Goal: Transaction & Acquisition: Download file/media

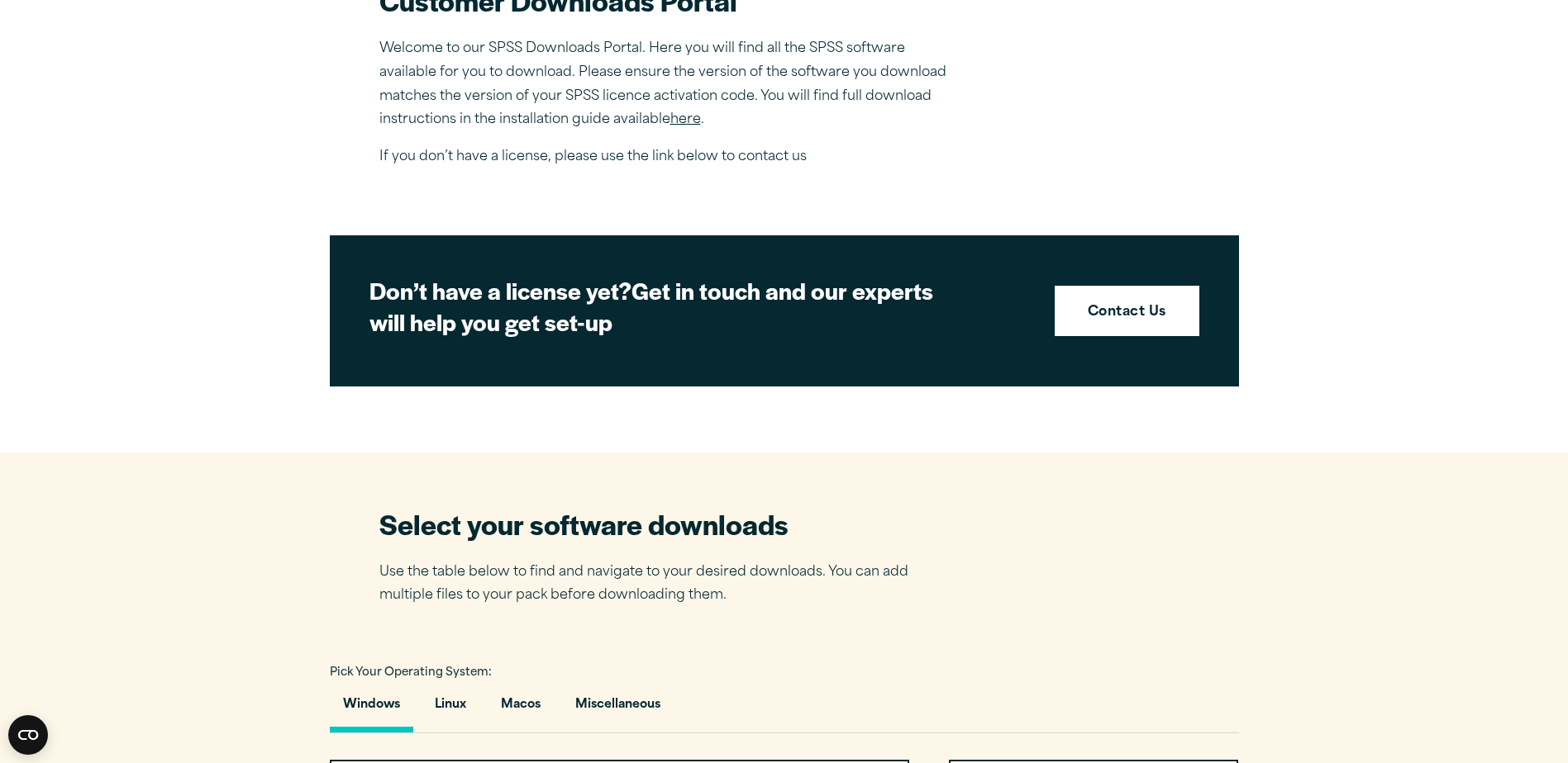
scroll to position [991, 0]
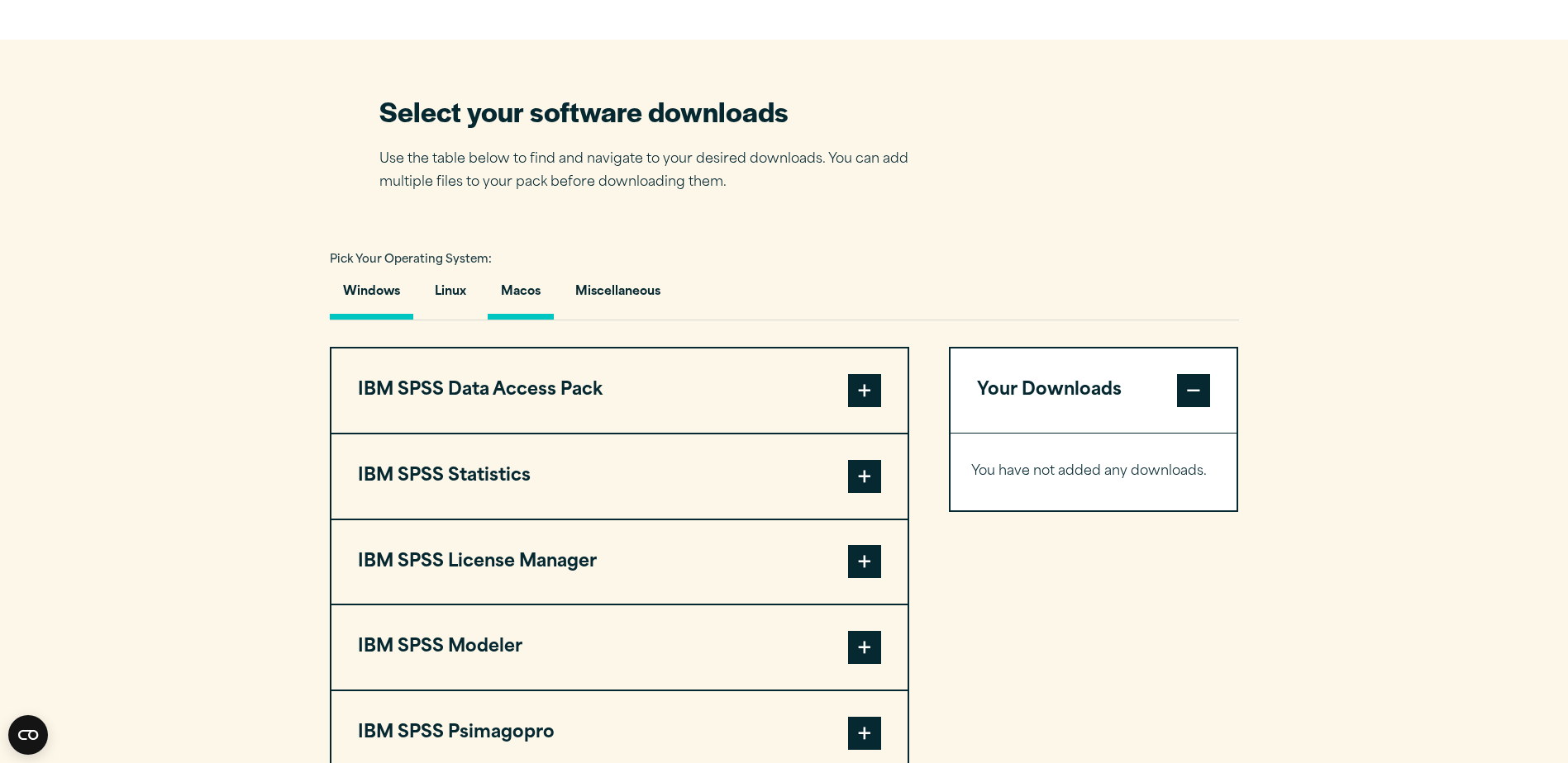
click at [529, 289] on button "Macos" at bounding box center [520, 296] width 66 height 47
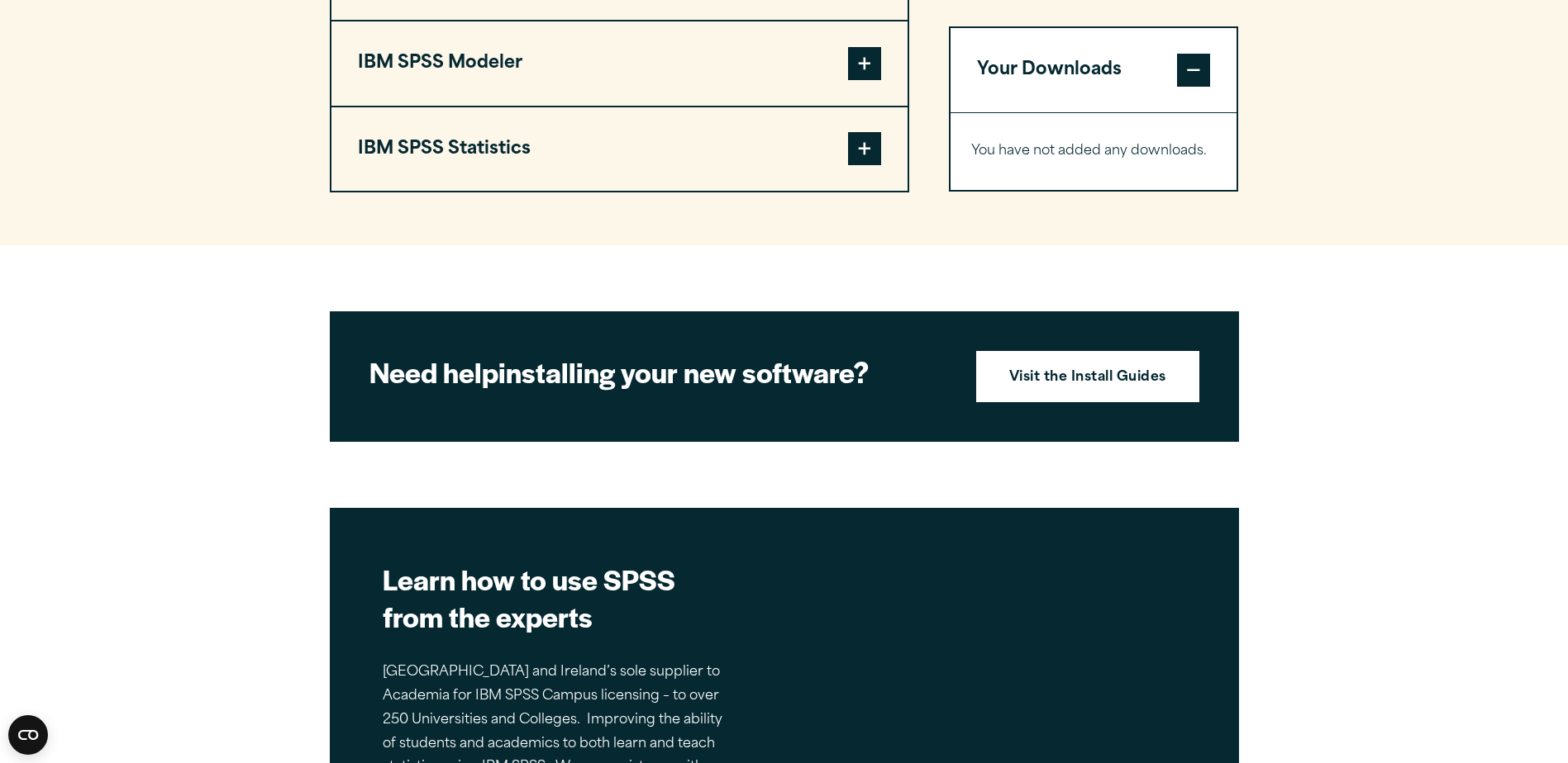
scroll to position [1074, 0]
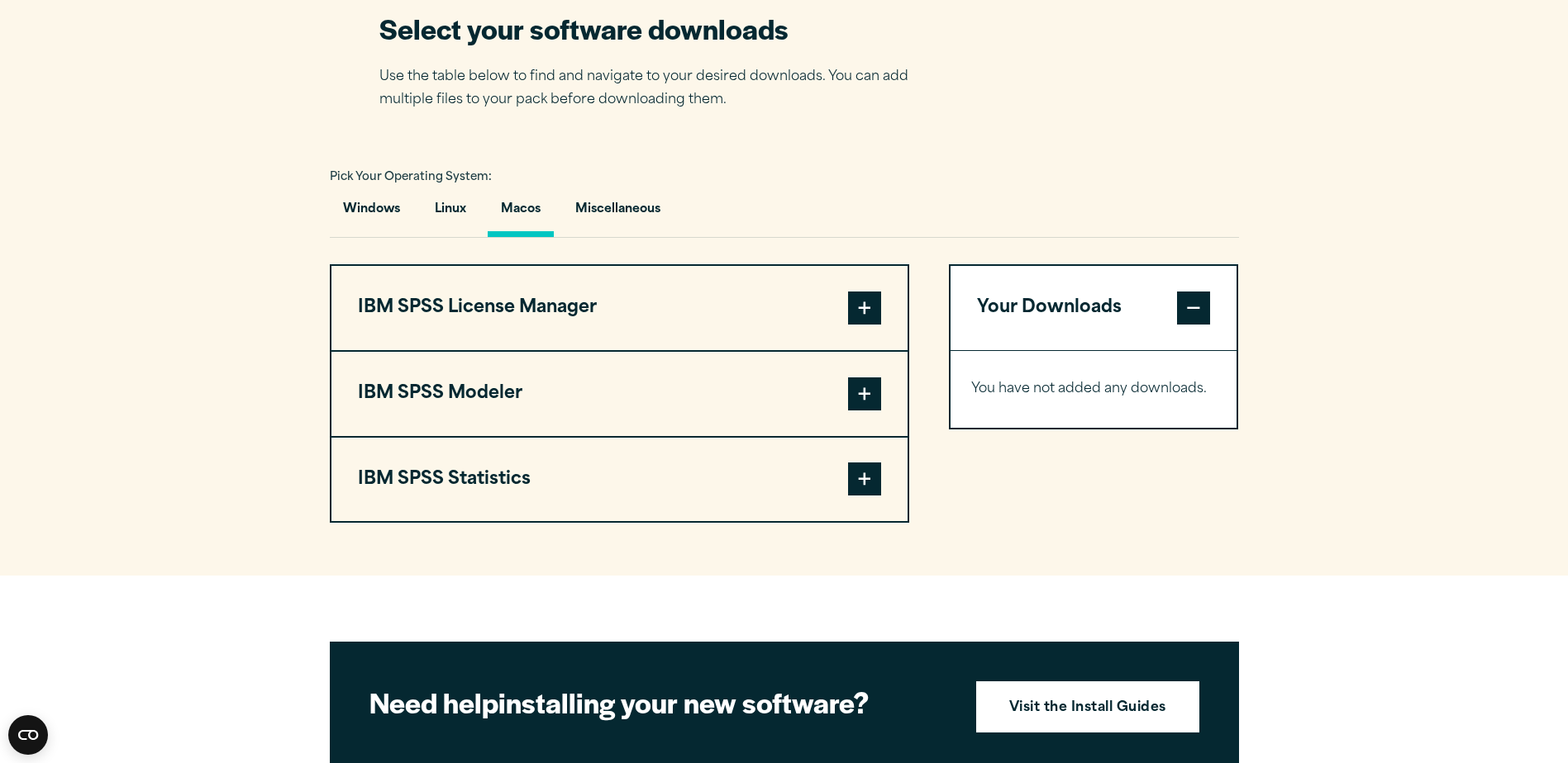
click at [864, 479] on span at bounding box center [864, 479] width 33 height 33
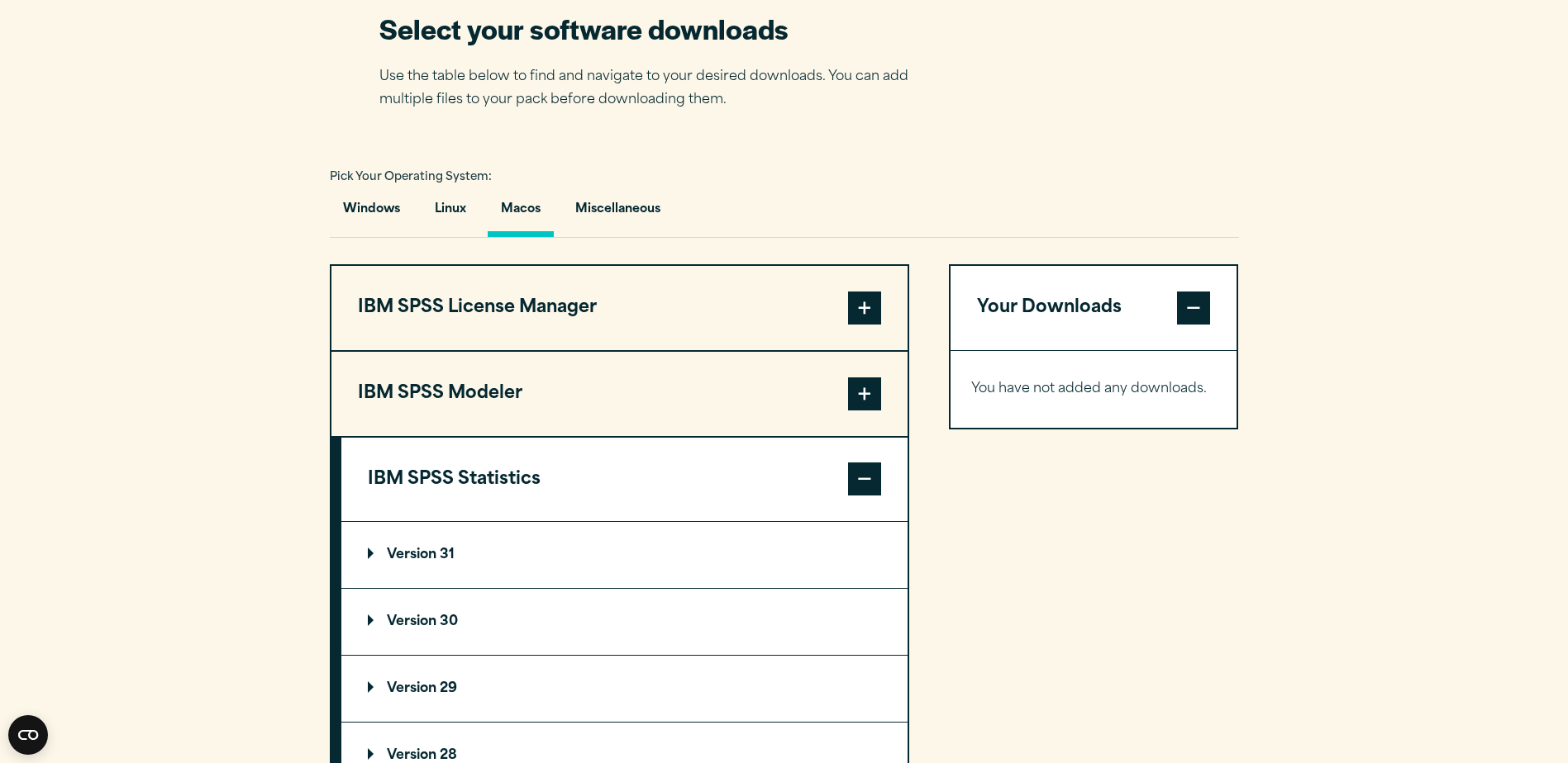
click at [482, 546] on summary "Version 31" at bounding box center [624, 555] width 566 height 66
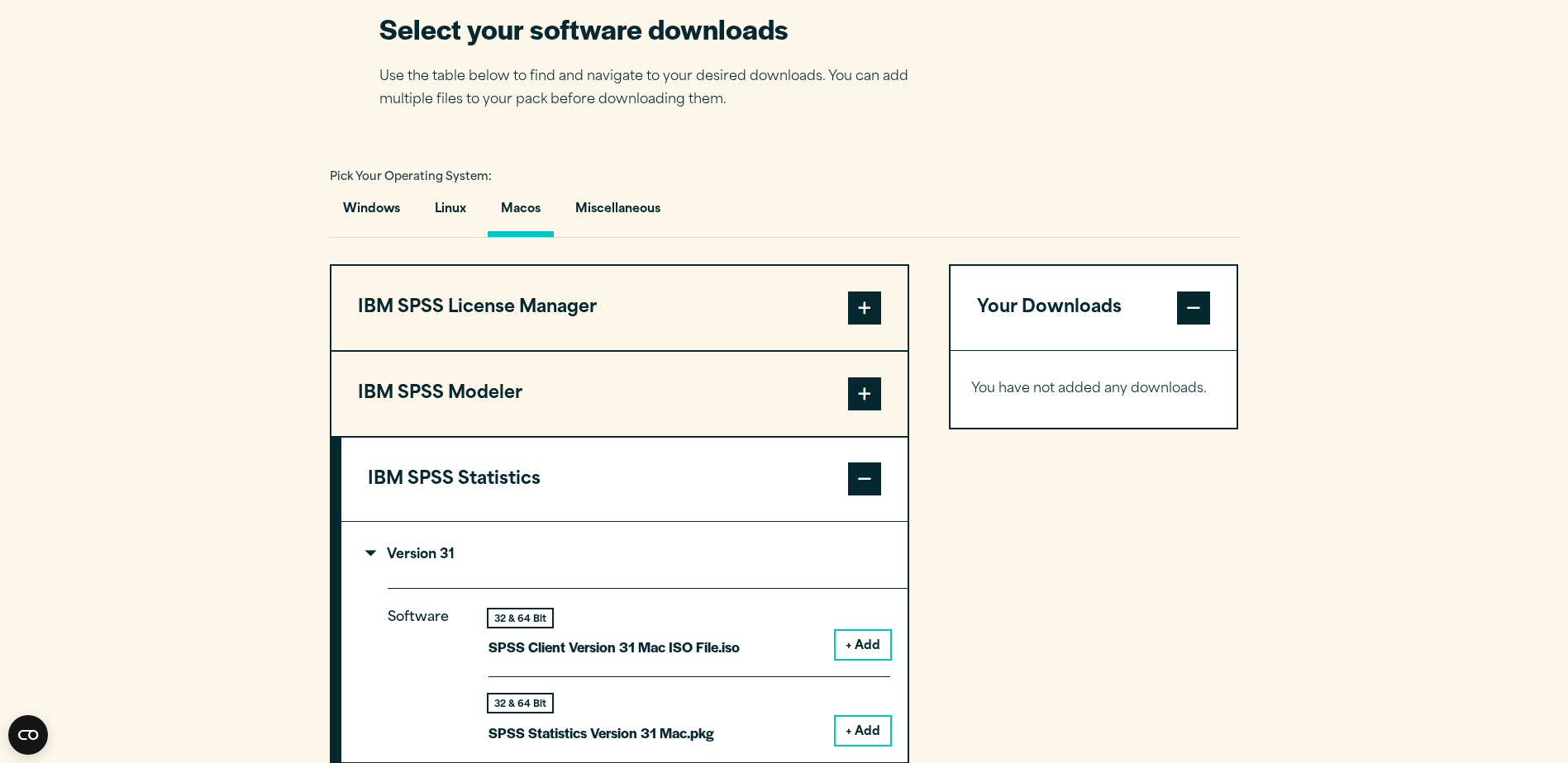
scroll to position [1156, 0]
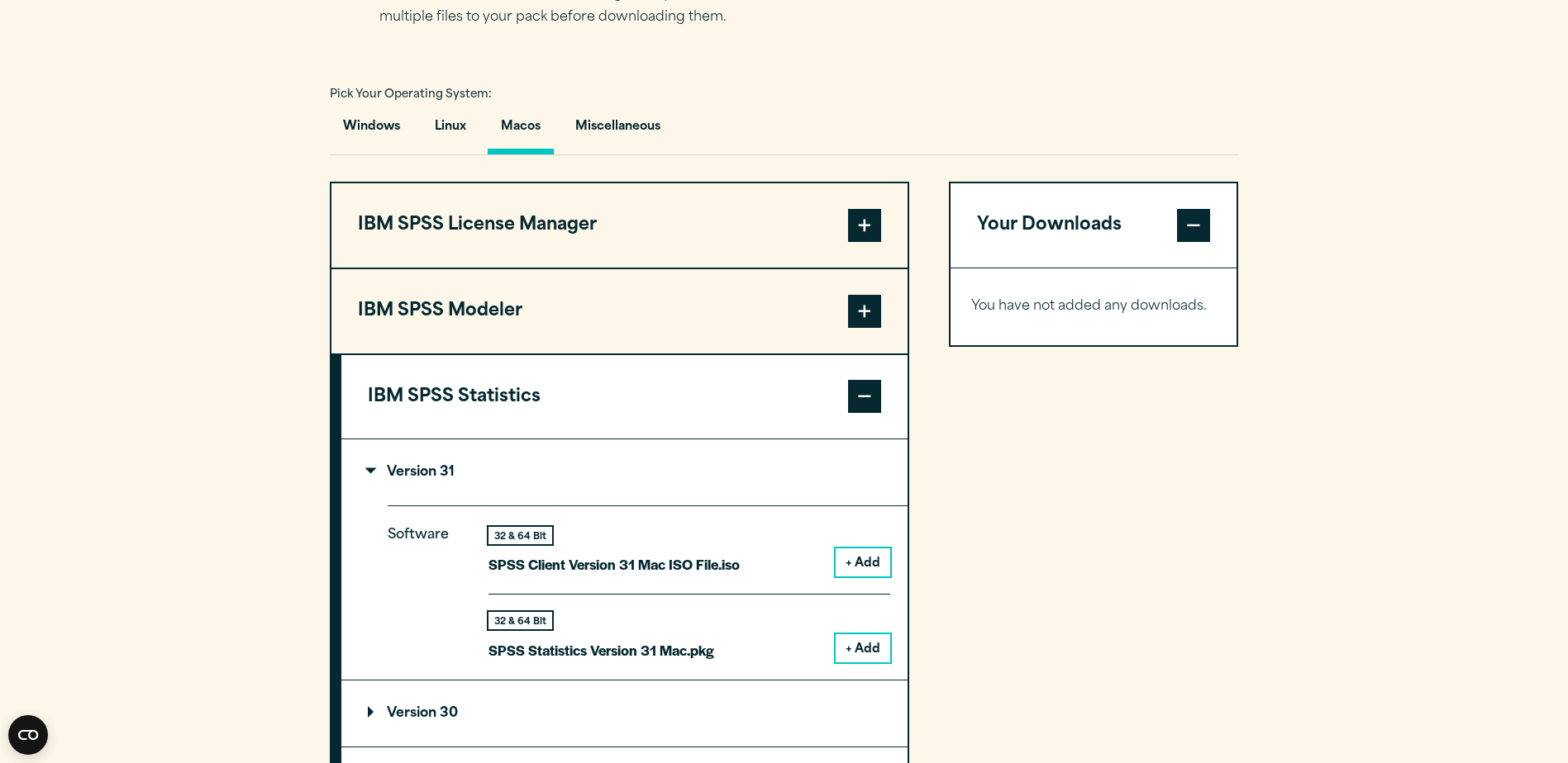
click at [861, 652] on button "+ Add" at bounding box center [863, 648] width 54 height 28
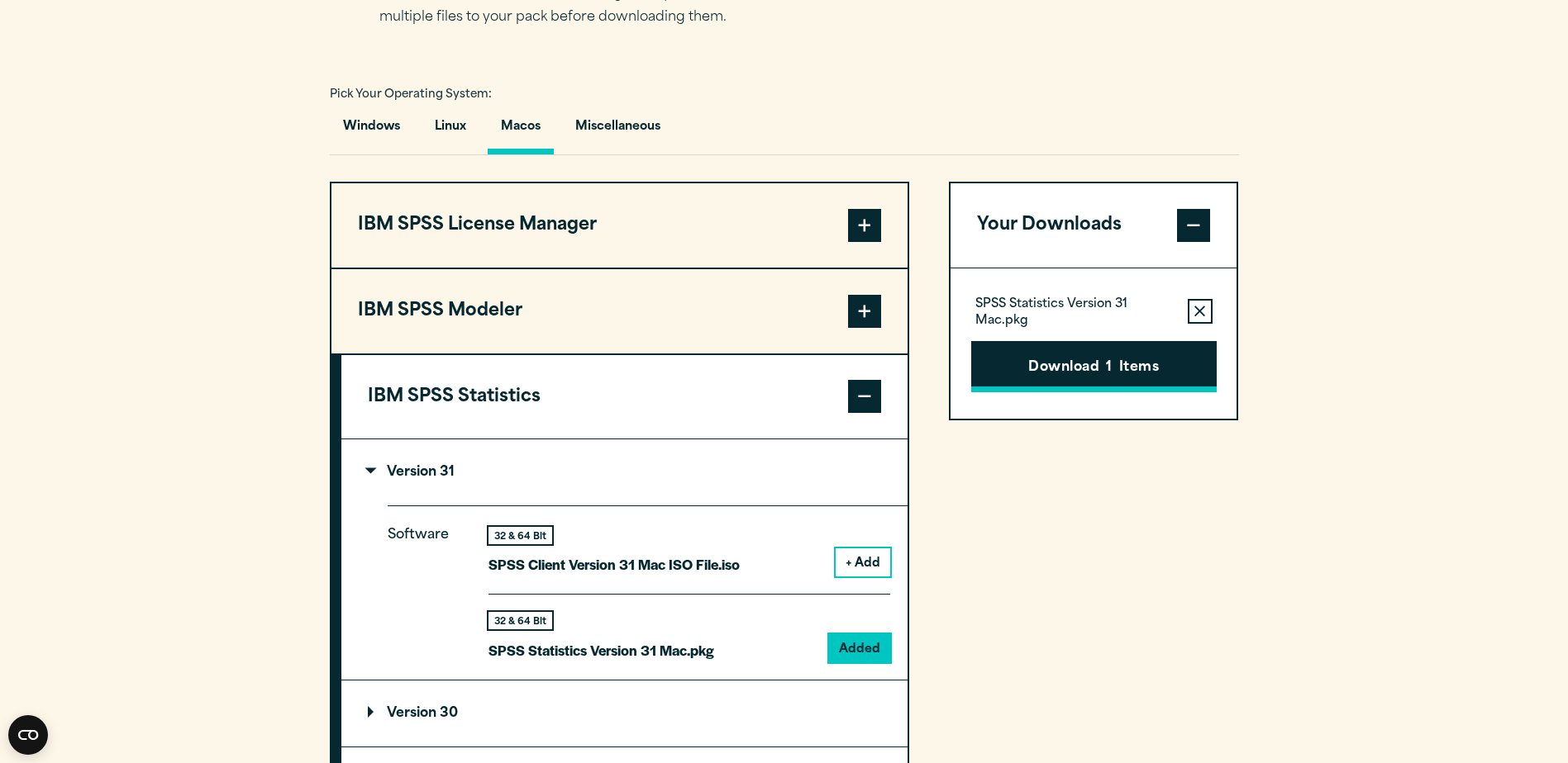
click at [1139, 361] on button "Download 1 Items" at bounding box center [1093, 367] width 246 height 52
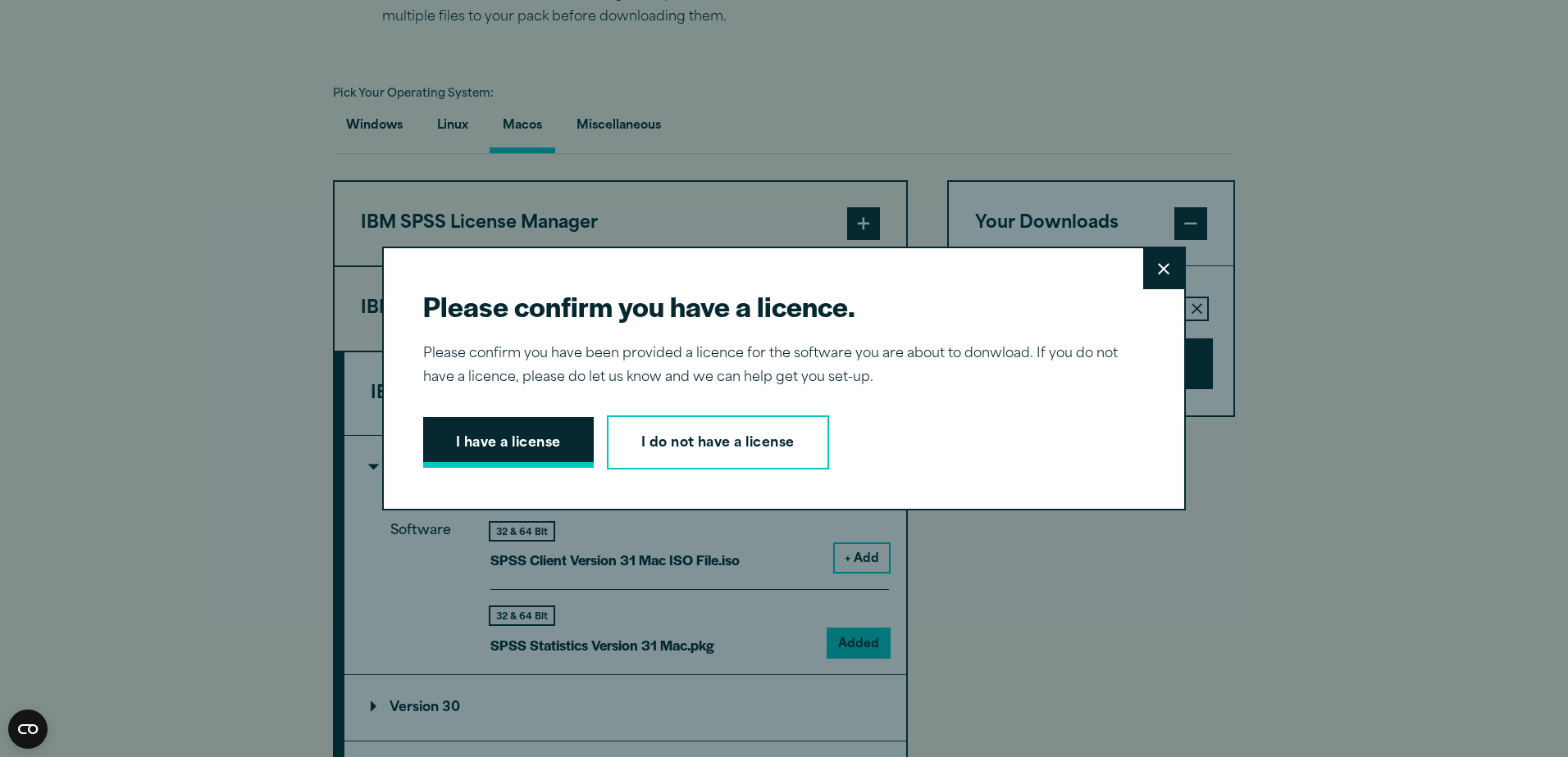
click at [500, 458] on button "I have a license" at bounding box center [508, 442] width 171 height 51
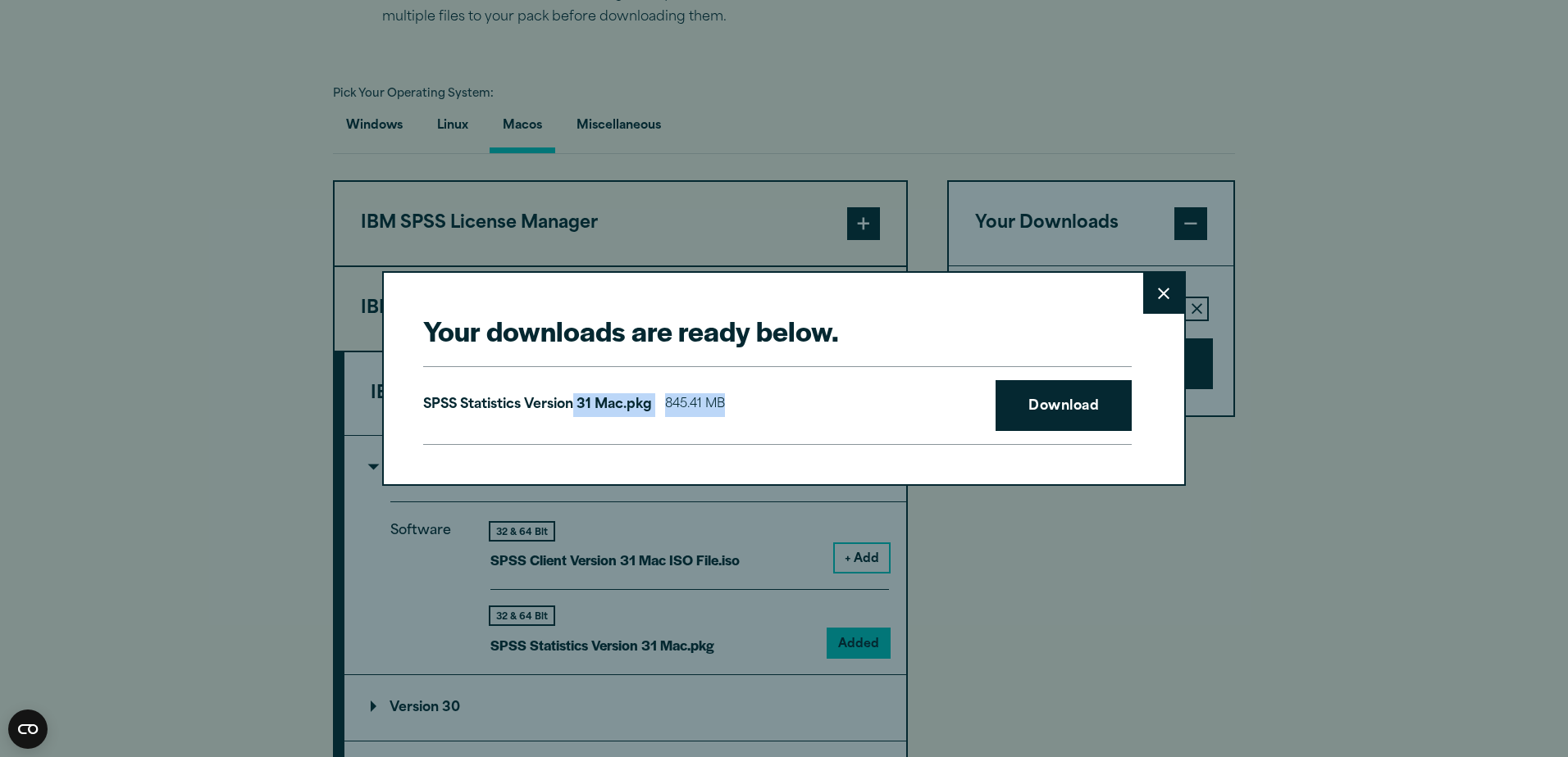
drag, startPoint x: 778, startPoint y: 403, endPoint x: 677, endPoint y: 405, distance: 101.0
click at [677, 405] on div "SPSS Statistics Version 31 Mac.pkg 845.41 MB Download" at bounding box center [777, 406] width 709 height 79
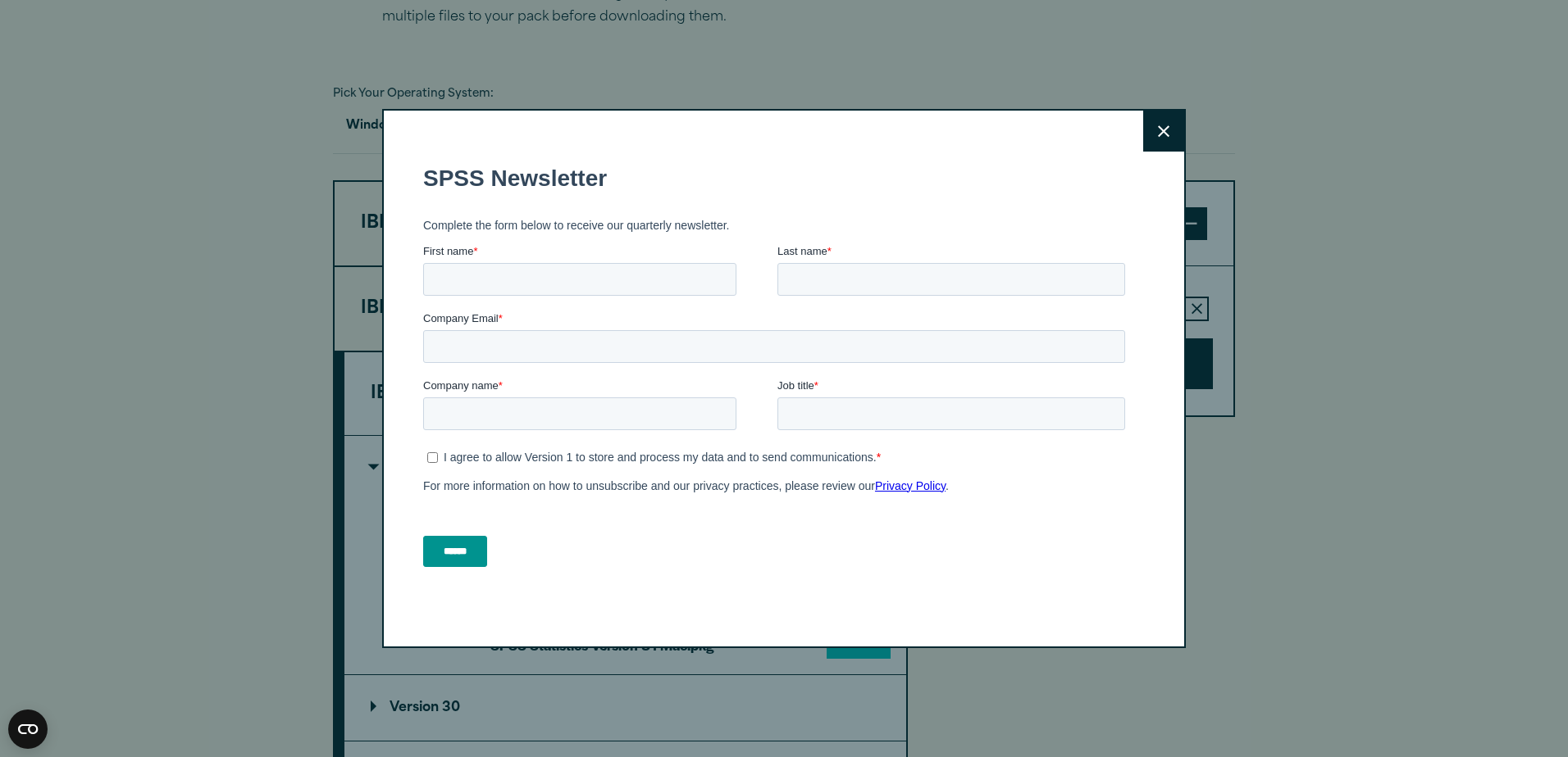
drag, startPoint x: 1083, startPoint y: 398, endPoint x: 1155, endPoint y: 130, distance: 277.5
click at [1158, 130] on icon at bounding box center [1163, 131] width 12 height 13
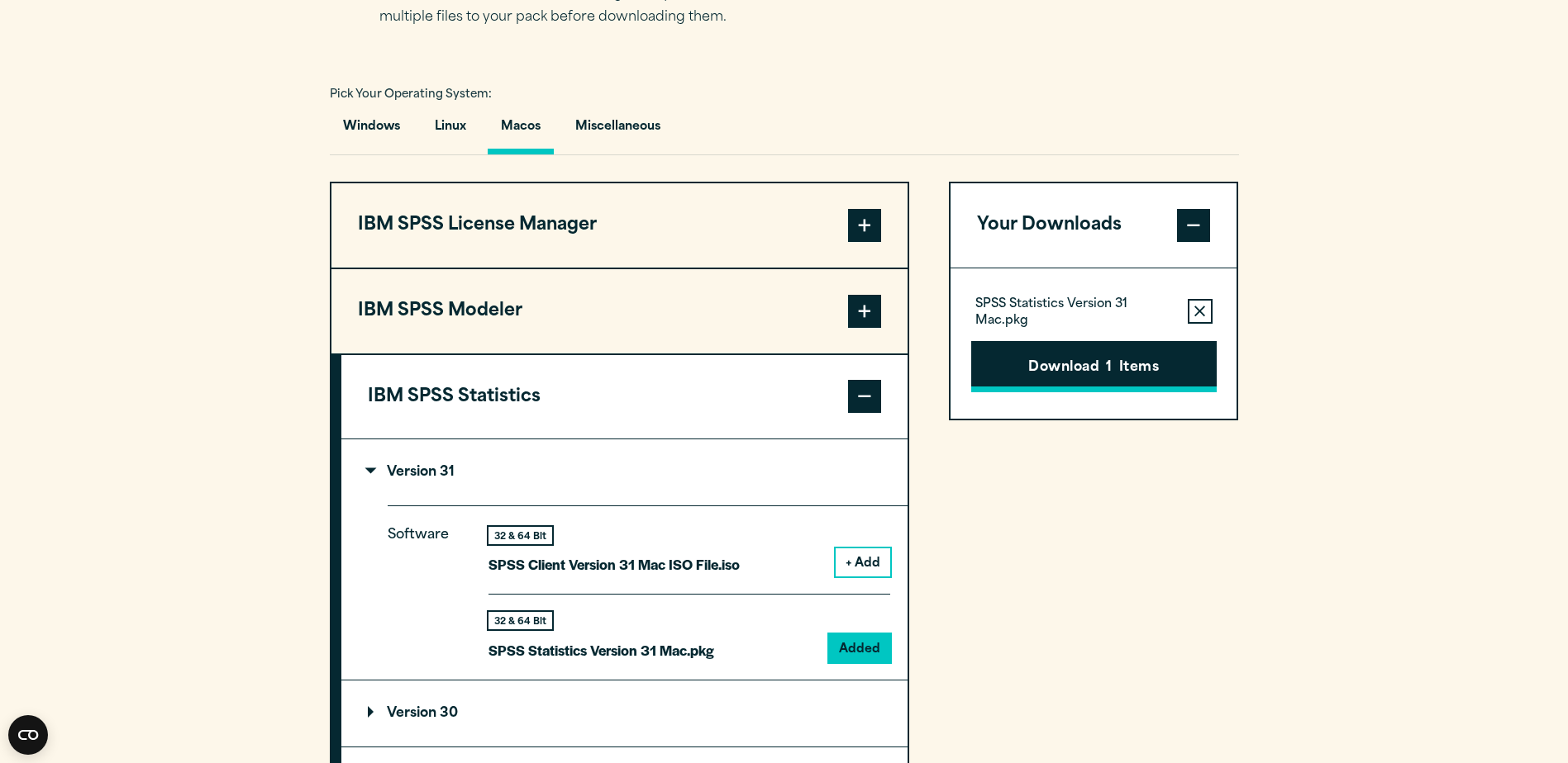
click at [1083, 354] on button "Download 1 Items" at bounding box center [1093, 367] width 246 height 52
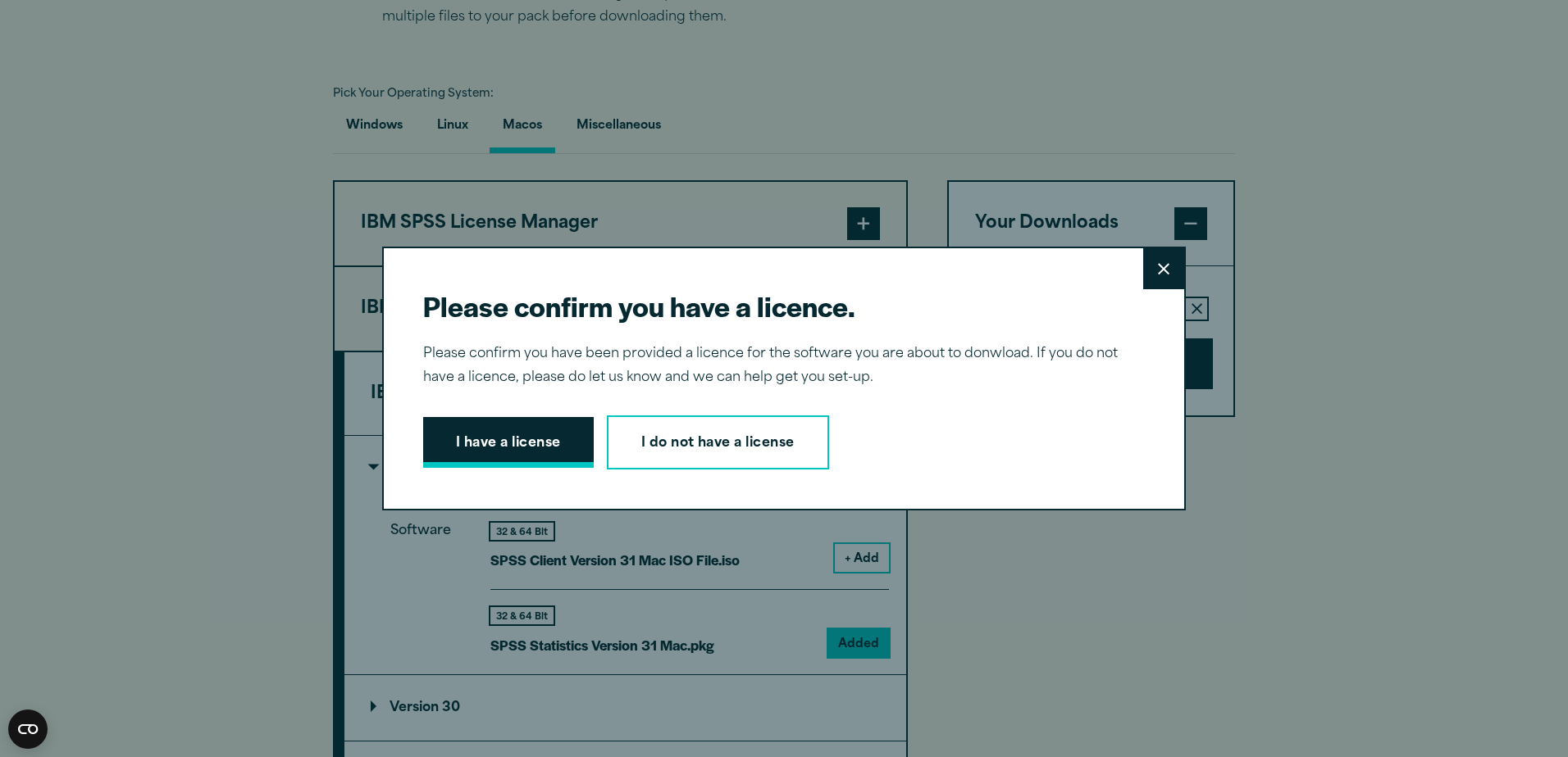
click at [475, 453] on button "I have a license" at bounding box center [508, 442] width 171 height 51
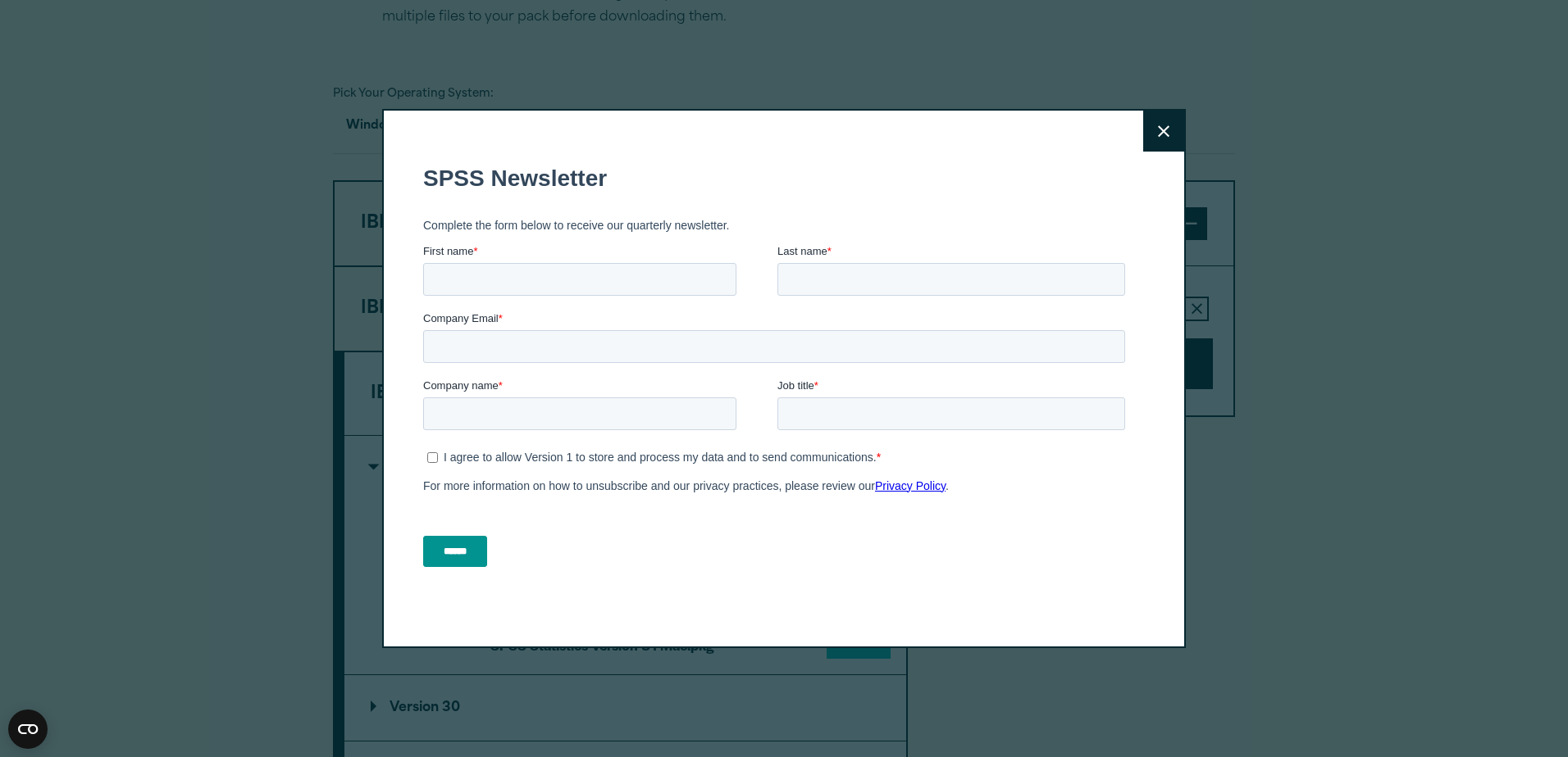
click at [1156, 122] on button "Close" at bounding box center [1164, 131] width 41 height 41
